Goal: Information Seeking & Learning: Learn about a topic

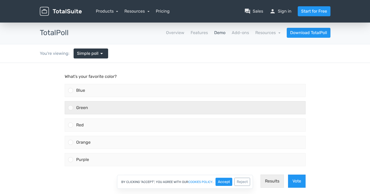
click at [74, 109] on div "Green" at bounding box center [189, 107] width 232 height 13
click at [70, 108] on input "Green" at bounding box center [70, 108] width 0 height 0
click at [71, 107] on use at bounding box center [70, 107] width 3 height 3
click at [70, 108] on input "Green" at bounding box center [70, 108] width 0 height 0
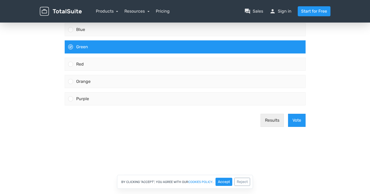
scroll to position [66, 0]
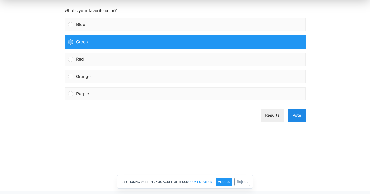
click at [296, 114] on button "Vote" at bounding box center [297, 115] width 18 height 13
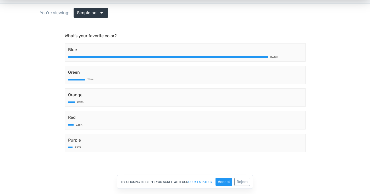
scroll to position [41, 0]
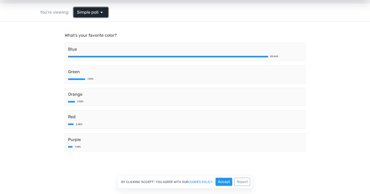
click at [89, 14] on span "Simple poll" at bounding box center [87, 12] width 21 height 6
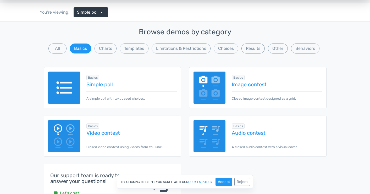
click at [105, 136] on div "Basics Video contest Closed video contest using videos from YouTube." at bounding box center [128, 136] width 96 height 27
click at [109, 129] on div "Basics Video contest Closed video contest using videos from YouTube." at bounding box center [128, 136] width 96 height 27
click at [111, 131] on link "Video contest" at bounding box center [131, 133] width 90 height 6
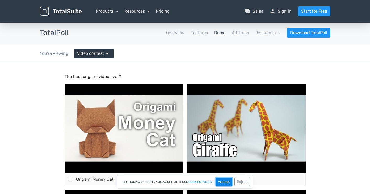
click at [228, 182] on button "Accept" at bounding box center [224, 182] width 17 height 8
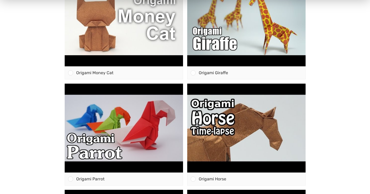
scroll to position [108, 0]
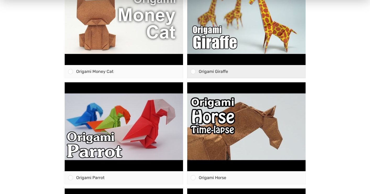
click at [213, 73] on span "Origami Giraffe" at bounding box center [213, 71] width 29 height 5
click at [193, 72] on input "Origami Giraffe" at bounding box center [193, 72] width 0 height 0
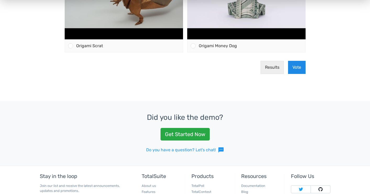
scroll to position [349, 0]
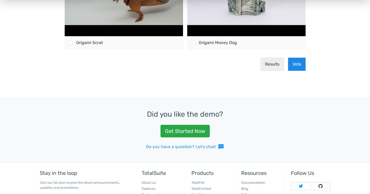
click at [297, 67] on button "Vote" at bounding box center [297, 64] width 18 height 13
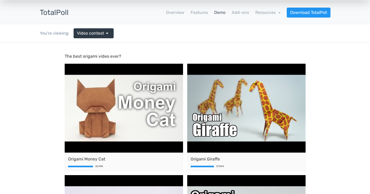
scroll to position [0, 0]
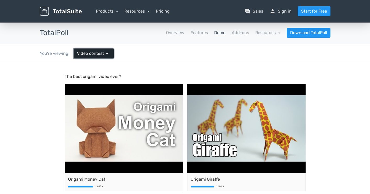
click at [108, 56] on span "arrow_drop_down" at bounding box center [107, 53] width 6 height 6
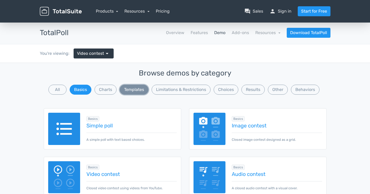
click at [142, 89] on button "Templates" at bounding box center [134, 90] width 29 height 10
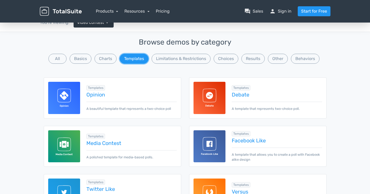
scroll to position [41, 0]
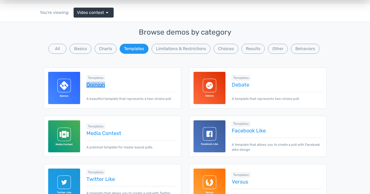
click at [97, 84] on link "Opinion" at bounding box center [131, 85] width 90 height 6
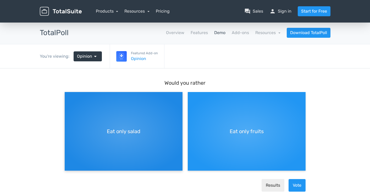
click at [130, 138] on div "Eat only salad" at bounding box center [124, 131] width 118 height 79
click at [68, 98] on input "Eat only salad" at bounding box center [66, 96] width 3 height 3
radio input "true"
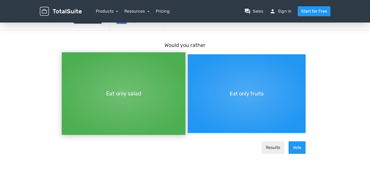
scroll to position [45, 0]
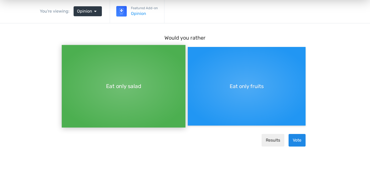
click at [299, 138] on button "Vote" at bounding box center [297, 140] width 17 height 13
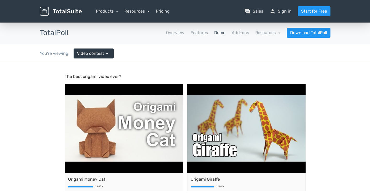
click at [226, 34] on nav "Overview Features Demo Add-ons Resources school Documentation article Changelog…" at bounding box center [204, 33] width 262 height 10
click at [112, 9] on link "Products" at bounding box center [107, 11] width 23 height 5
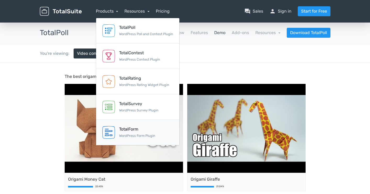
click at [133, 129] on div "TotalForm" at bounding box center [137, 129] width 36 height 6
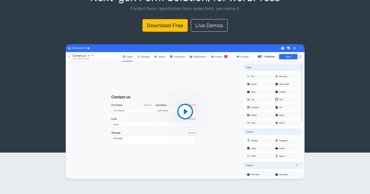
scroll to position [51, 0]
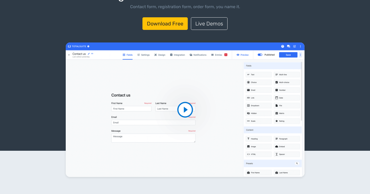
click at [184, 107] on video at bounding box center [185, 109] width 239 height 134
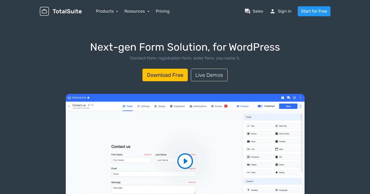
click at [67, 11] on img at bounding box center [61, 11] width 42 height 9
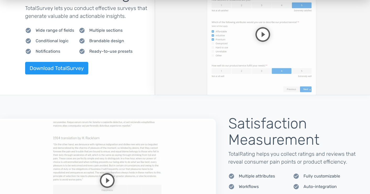
scroll to position [564, 0]
